Goal: Find specific page/section: Find specific page/section

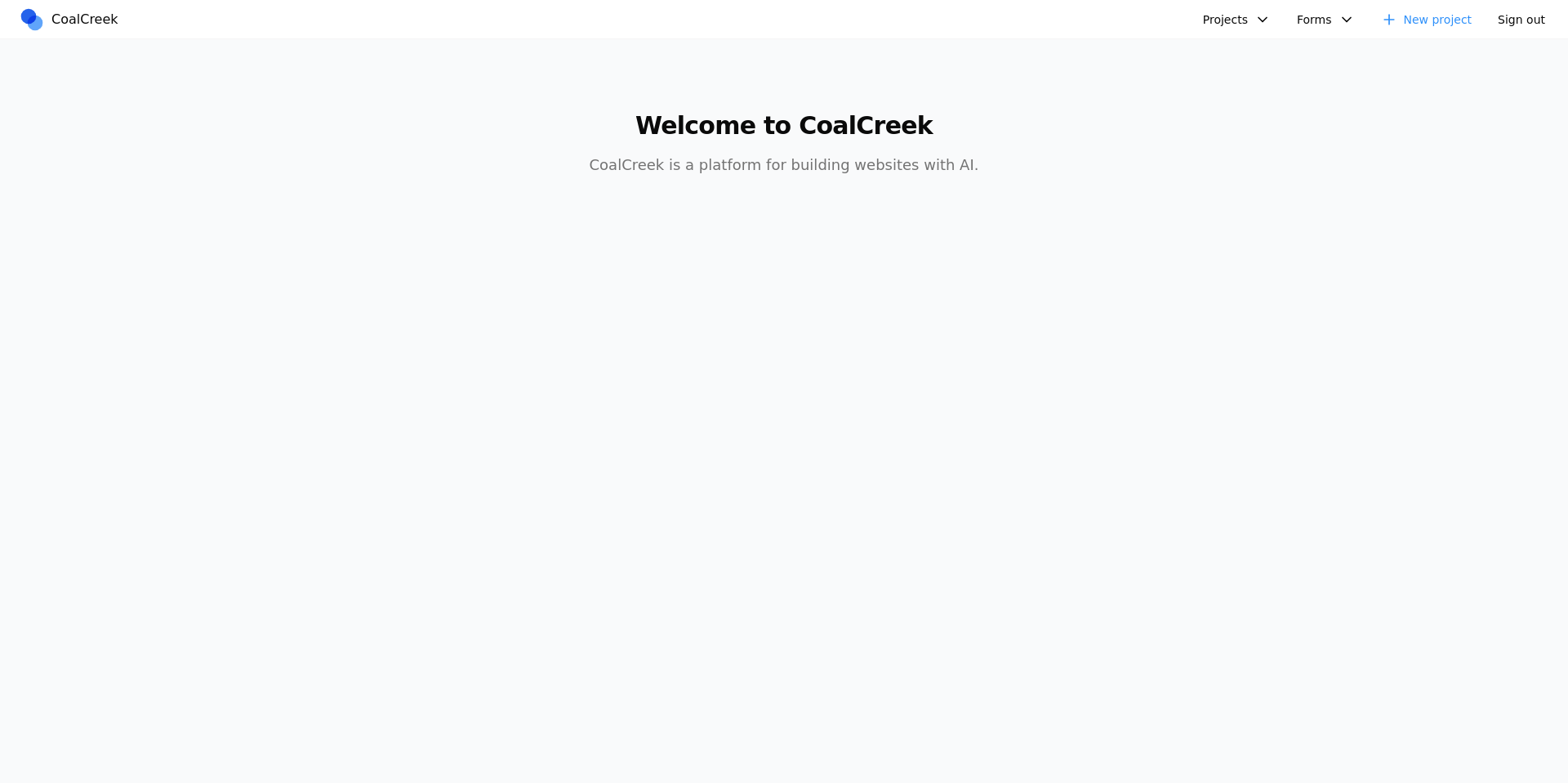
click at [1223, 17] on button "Projects" at bounding box center [1236, 19] width 87 height 24
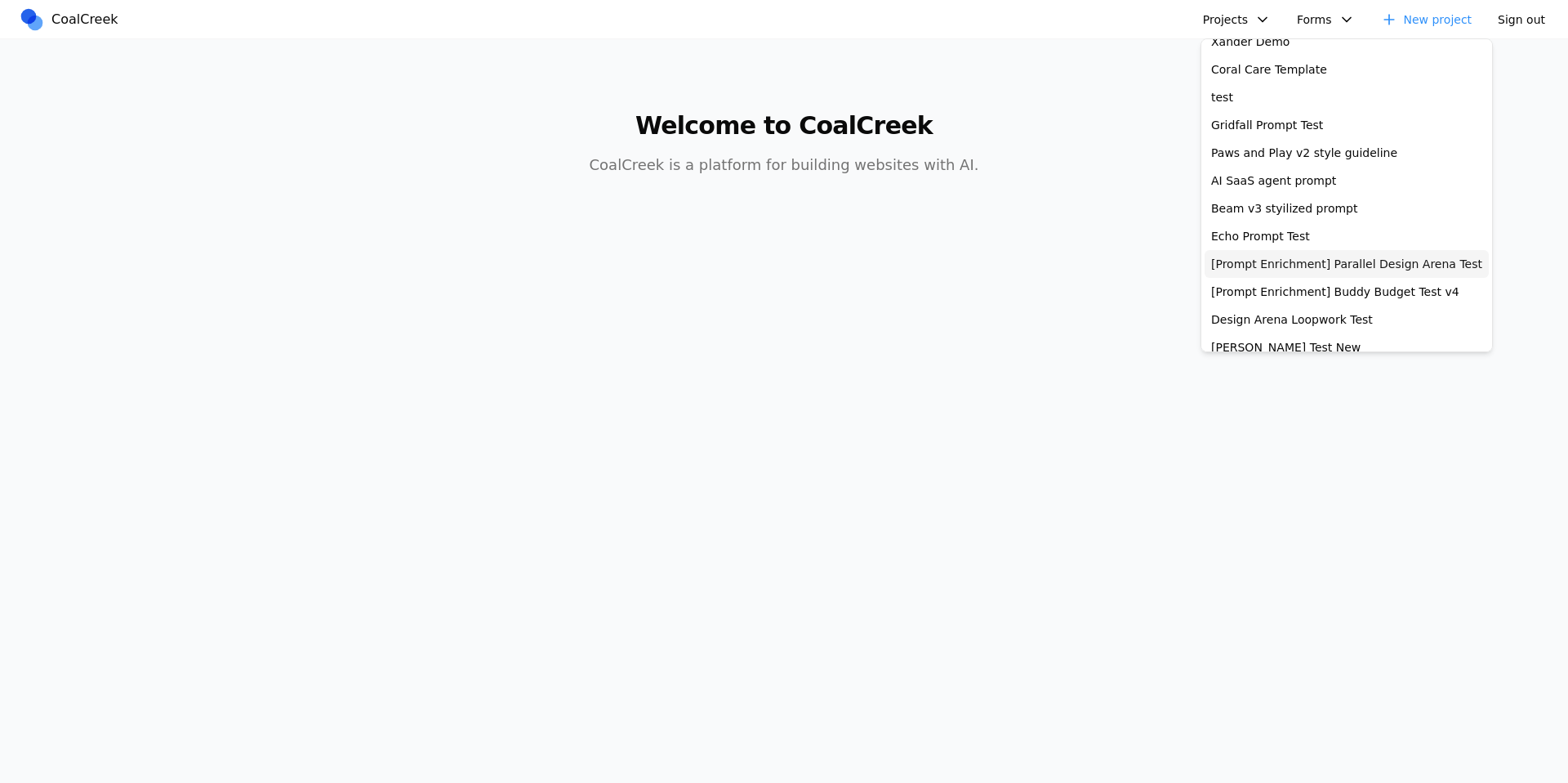
scroll to position [360, 0]
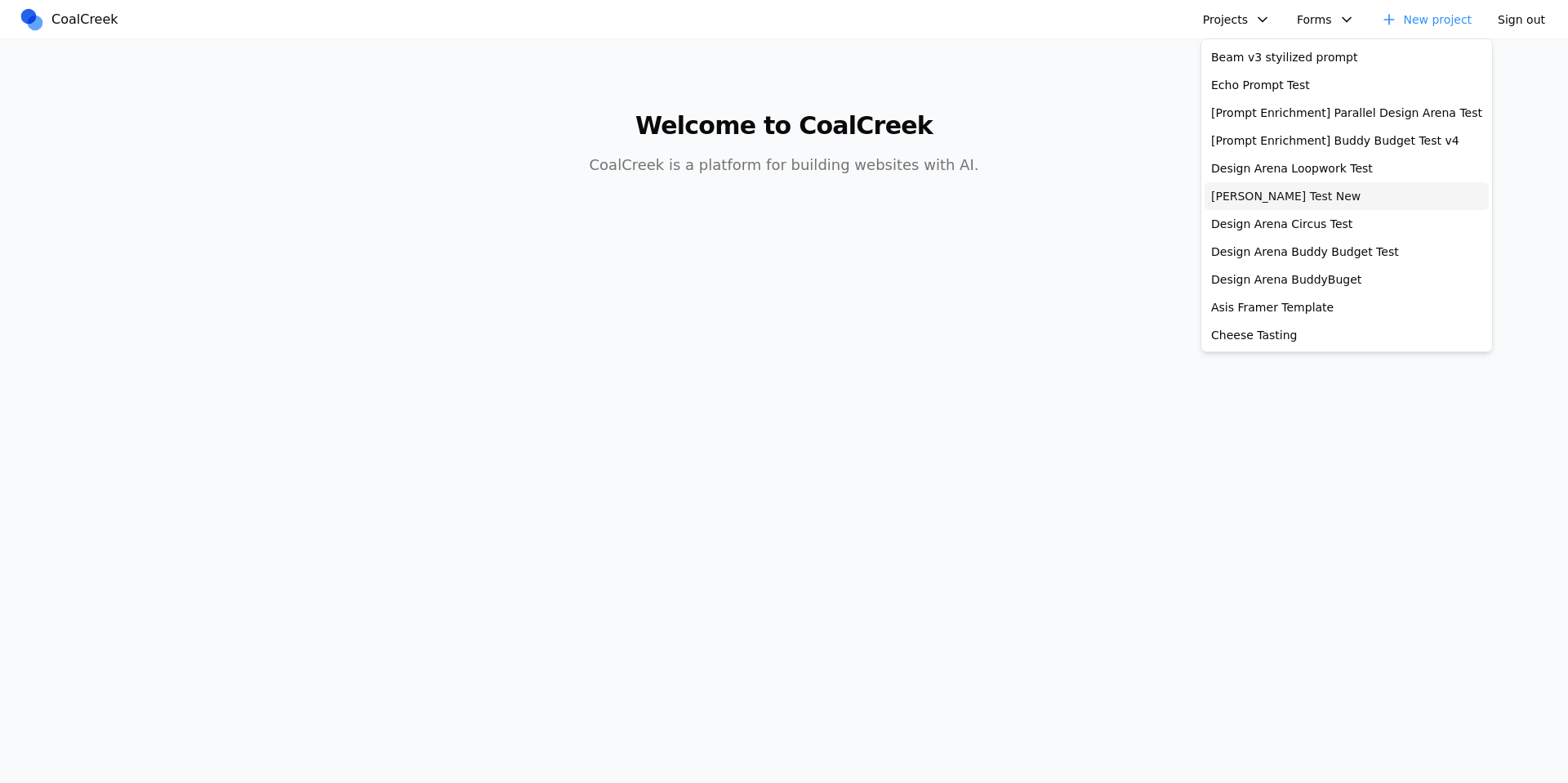
click at [1297, 207] on link "[PERSON_NAME] Test New" at bounding box center [1346, 196] width 284 height 28
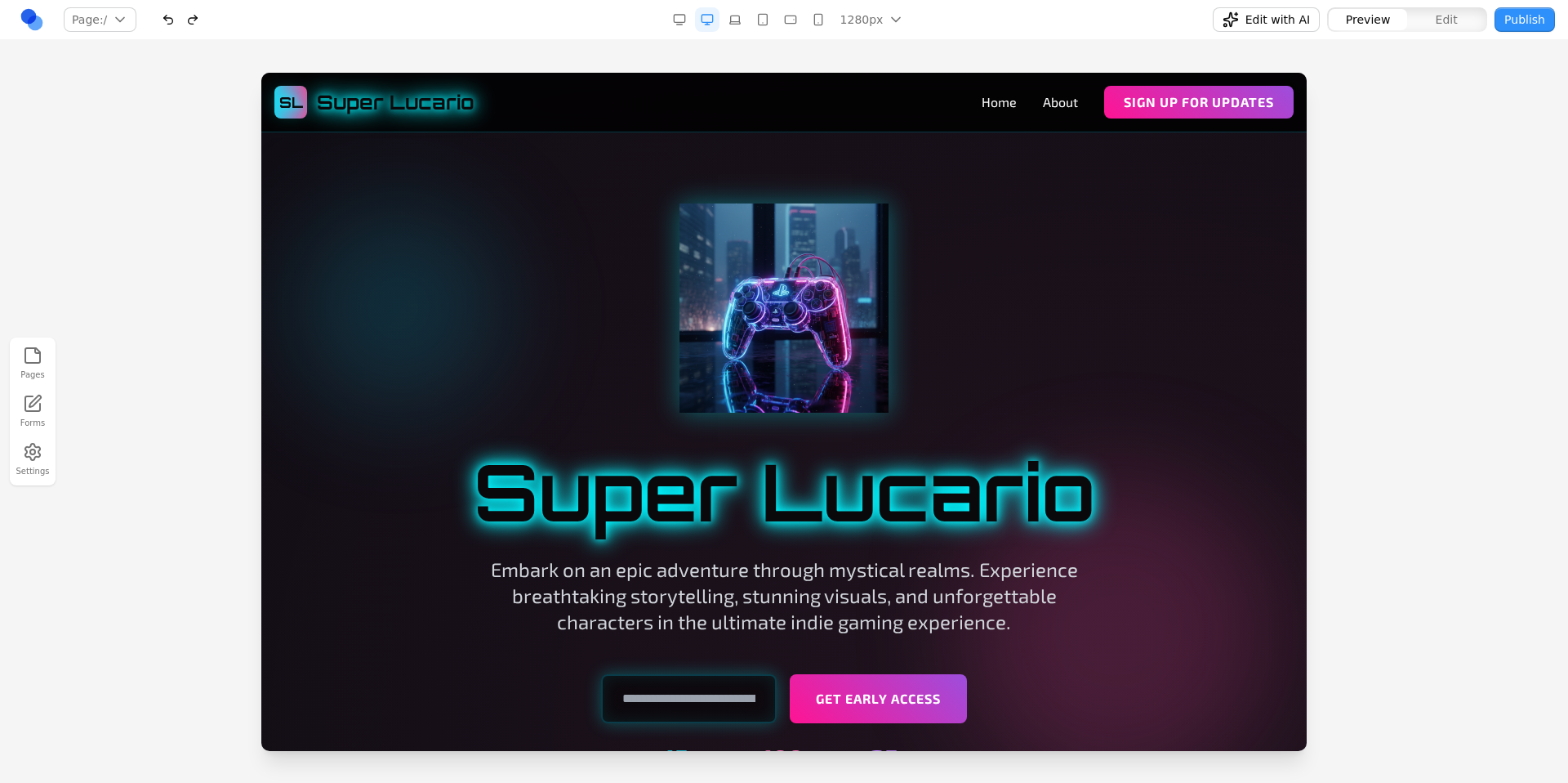
click at [1379, 203] on div at bounding box center [784, 428] width 1568 height 709
click at [1455, 100] on div at bounding box center [784, 428] width 1568 height 709
